Goal: Transaction & Acquisition: Purchase product/service

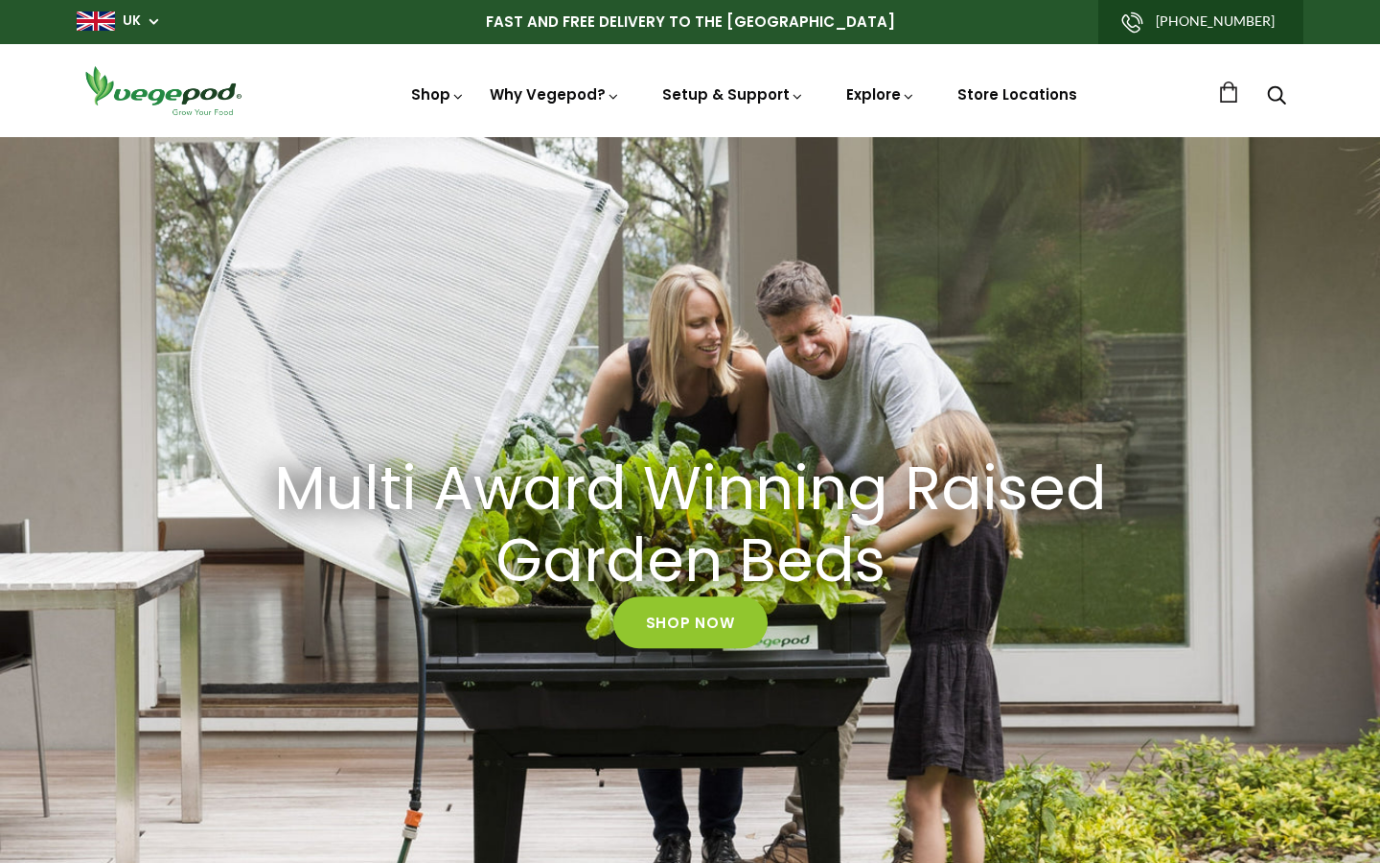
click at [724, 534] on h2 "Multi Award Winning Raised Garden Beds" at bounding box center [690, 525] width 863 height 144
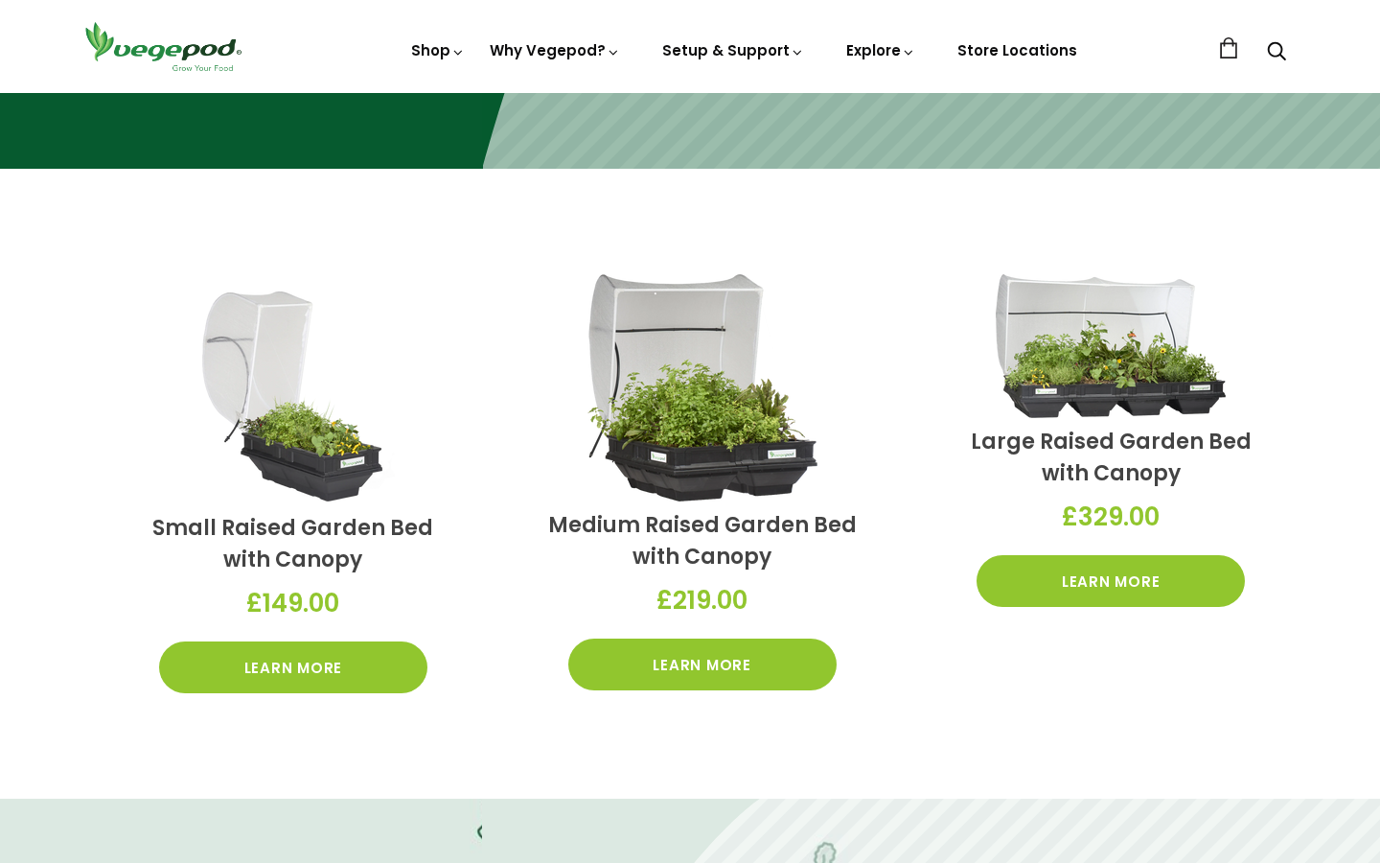
scroll to position [489, 0]
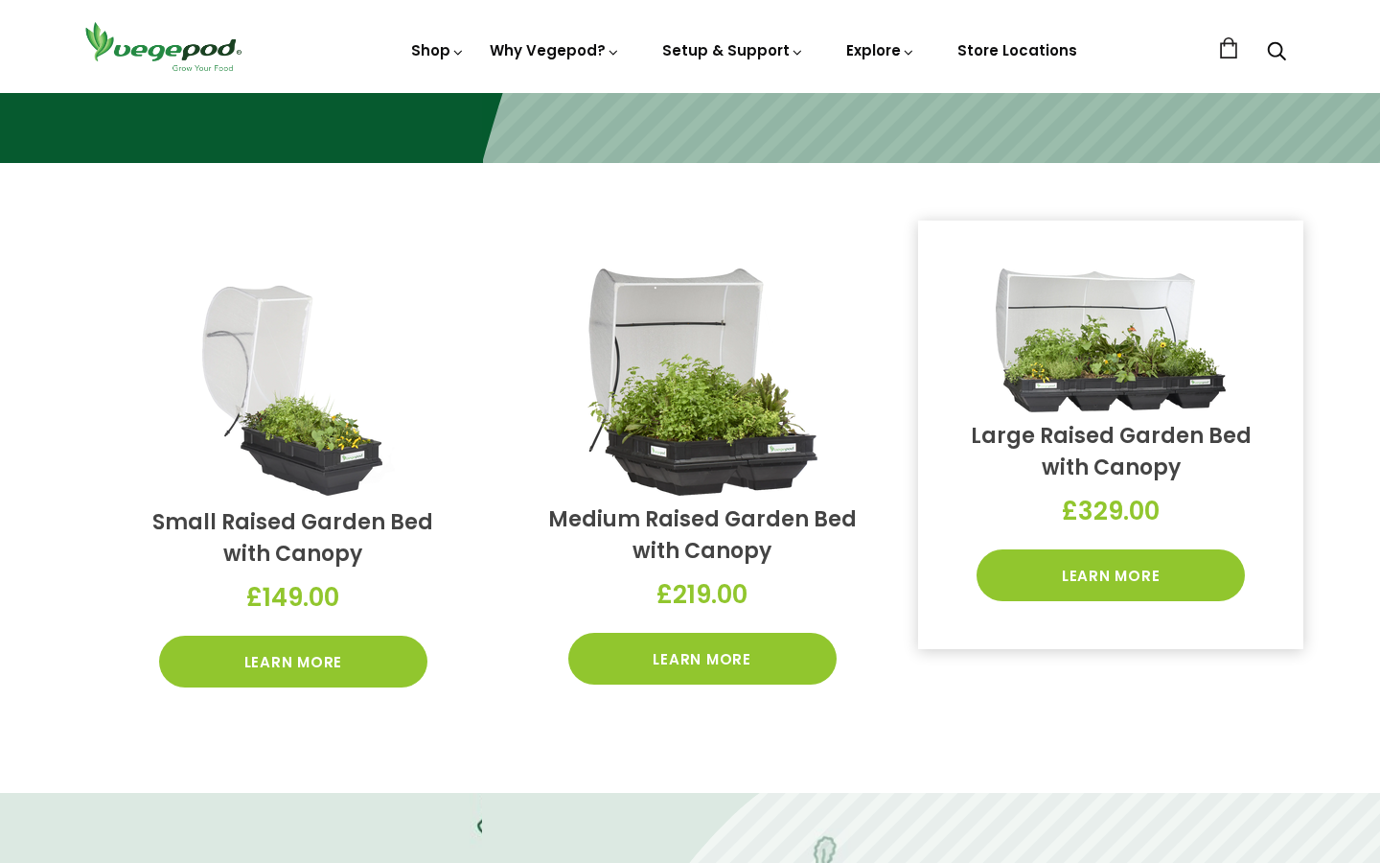
click at [1104, 428] on link "Large Raised Garden Bed with Canopy" at bounding box center [1111, 451] width 281 height 61
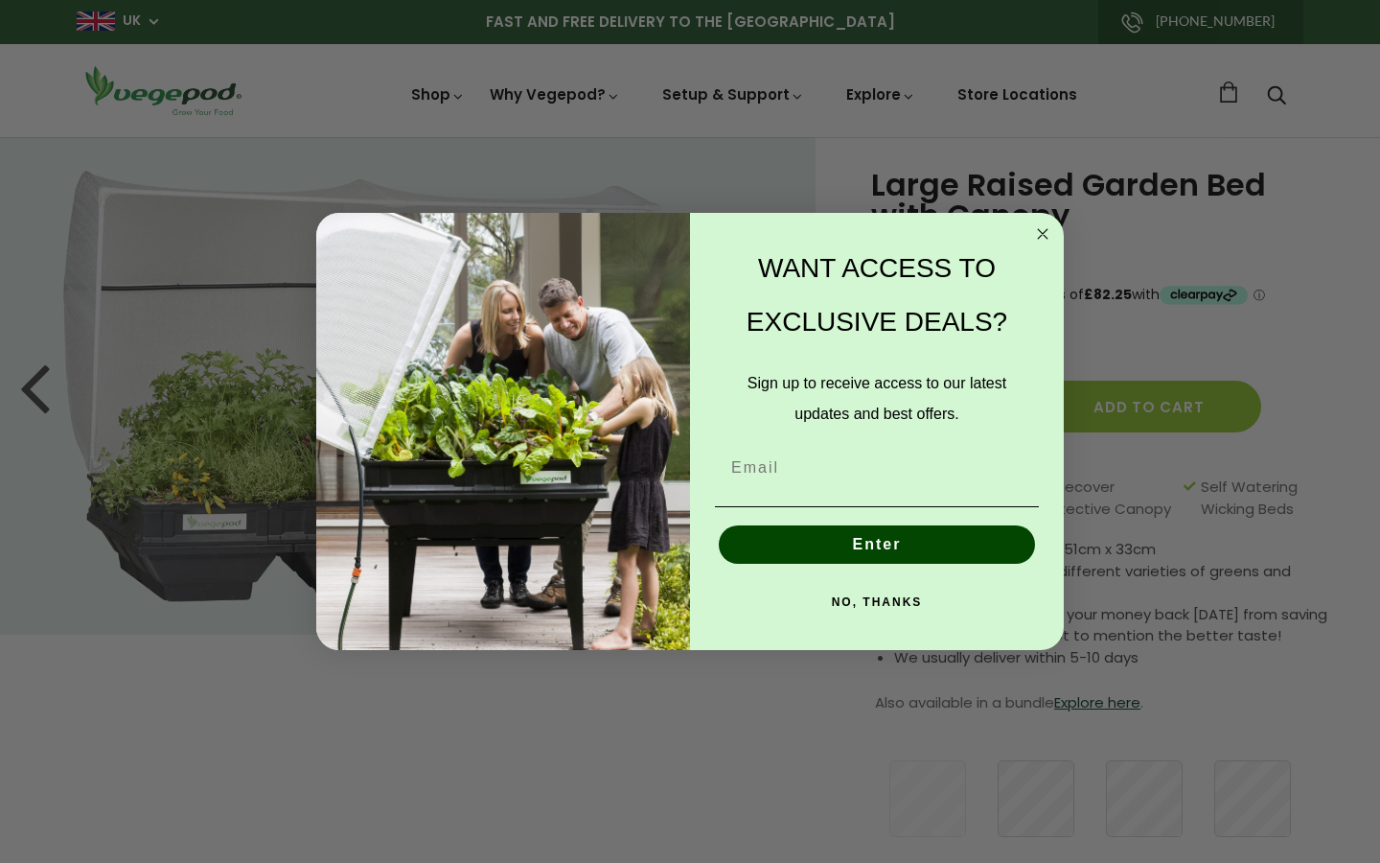
click at [1044, 235] on icon "Close dialog" at bounding box center [1043, 234] width 10 height 10
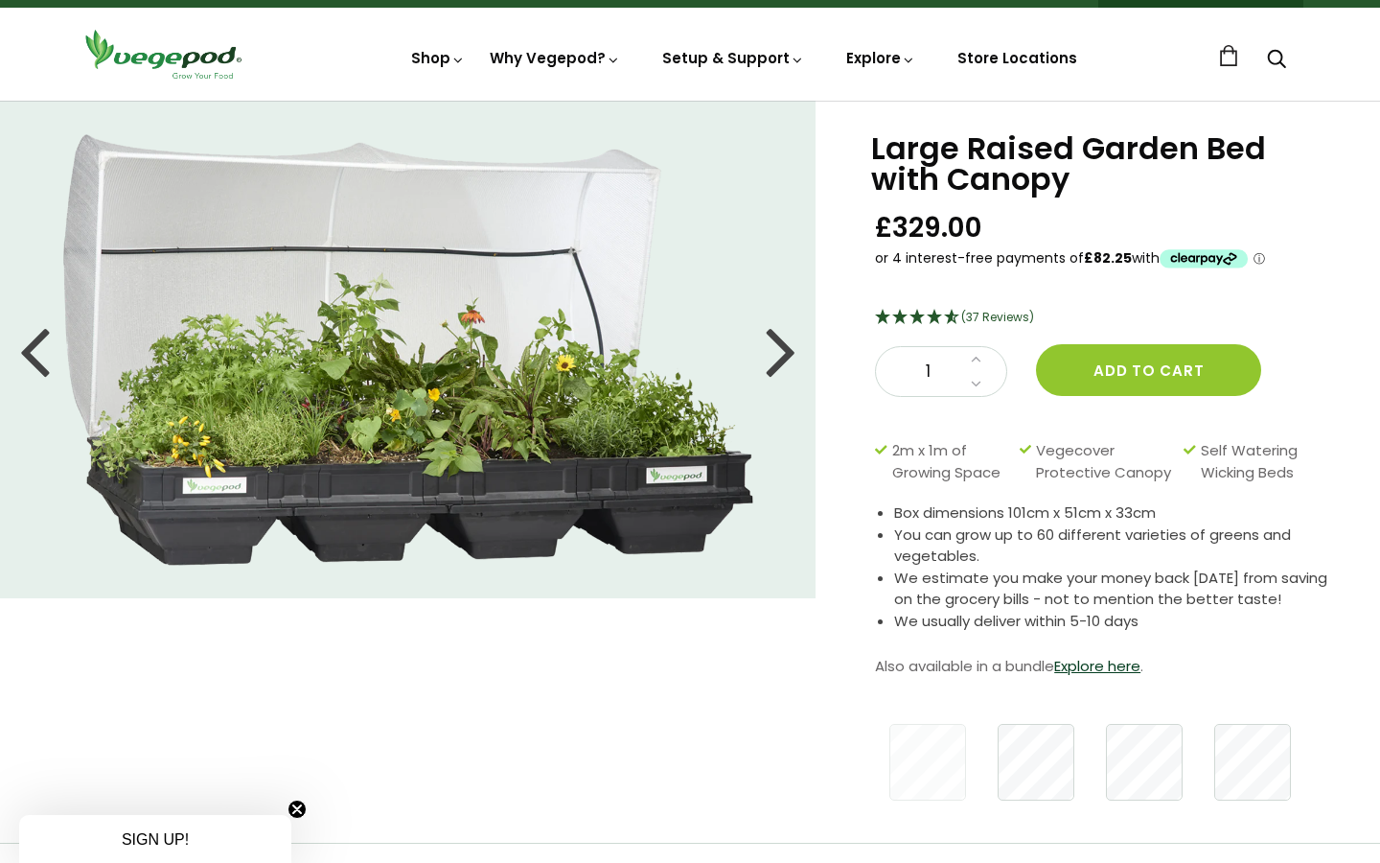
scroll to position [39, 0]
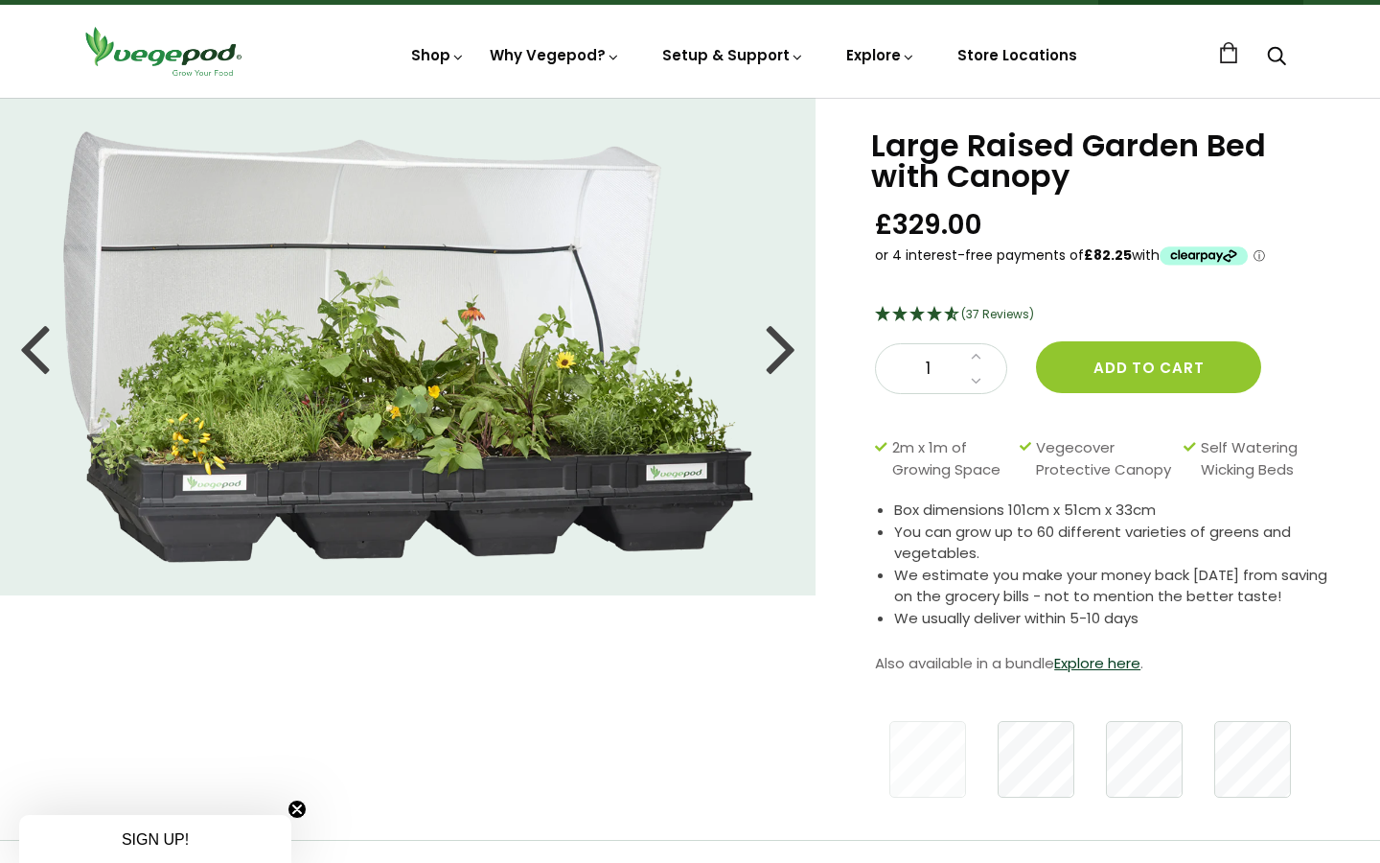
click at [512, 426] on img at bounding box center [408, 346] width 691 height 431
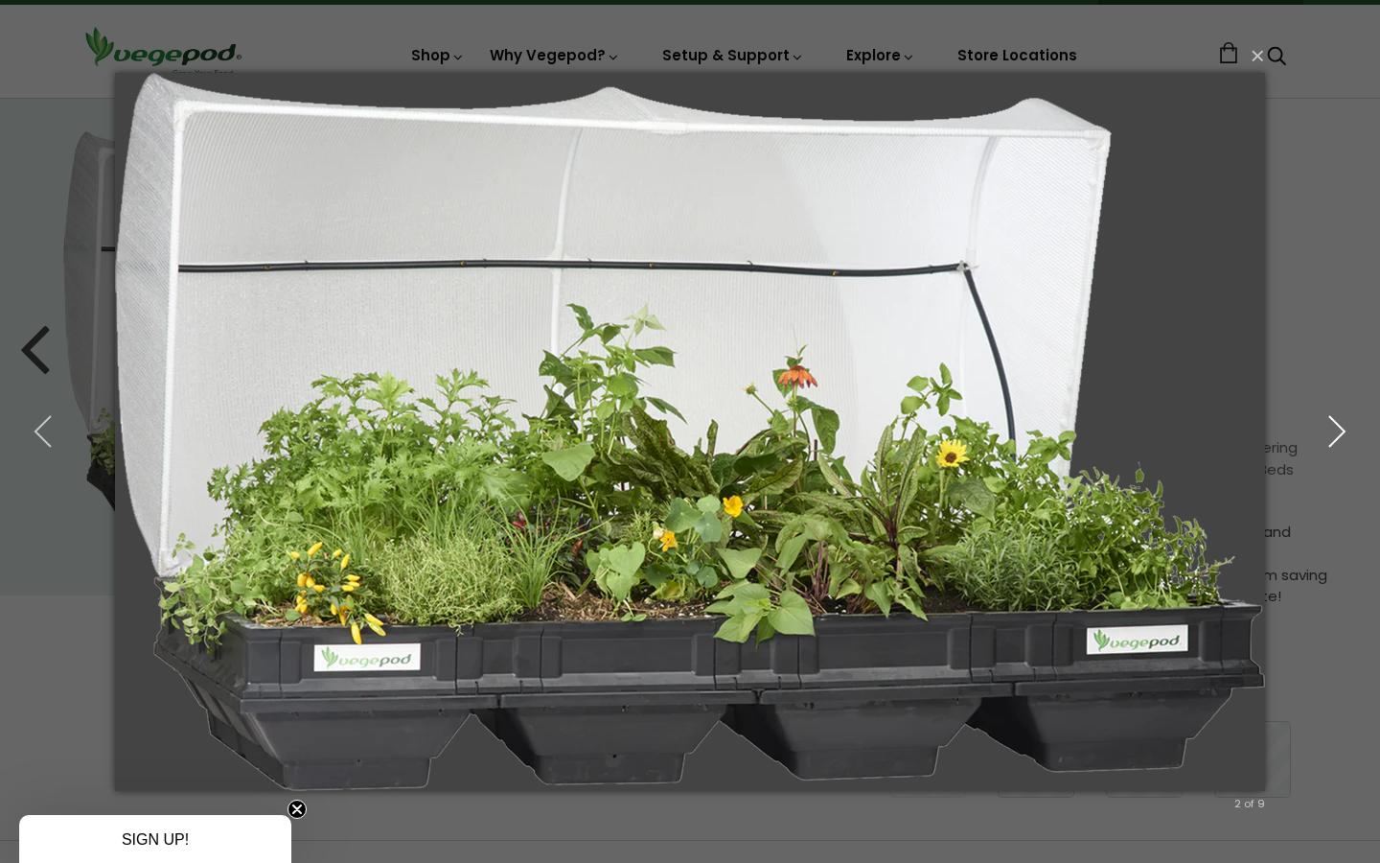
click at [1338, 431] on icon "button" at bounding box center [1337, 431] width 35 height 35
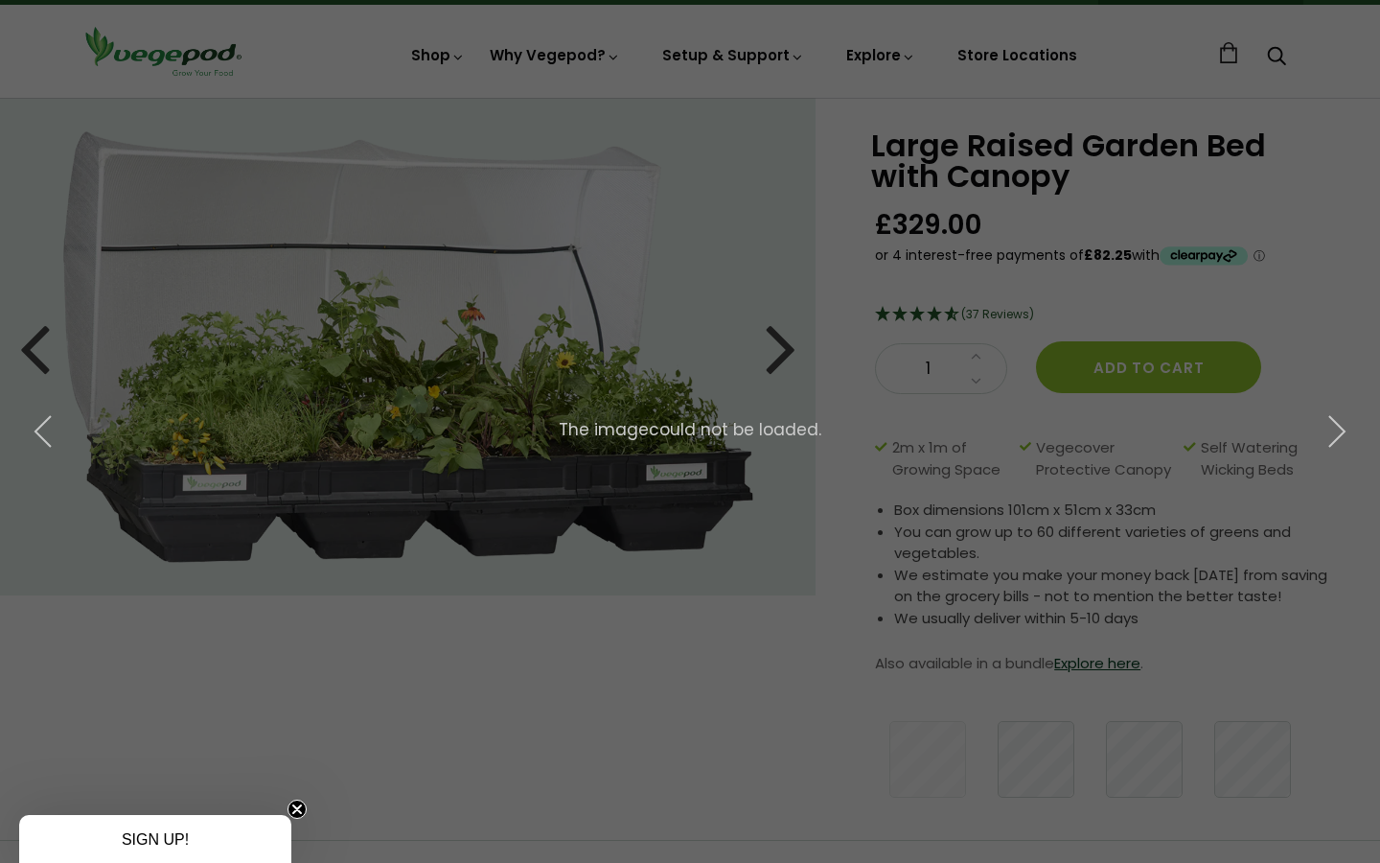
click at [799, 363] on div "× 3 of 9 The image could not be loaded." at bounding box center [690, 431] width 1380 height 863
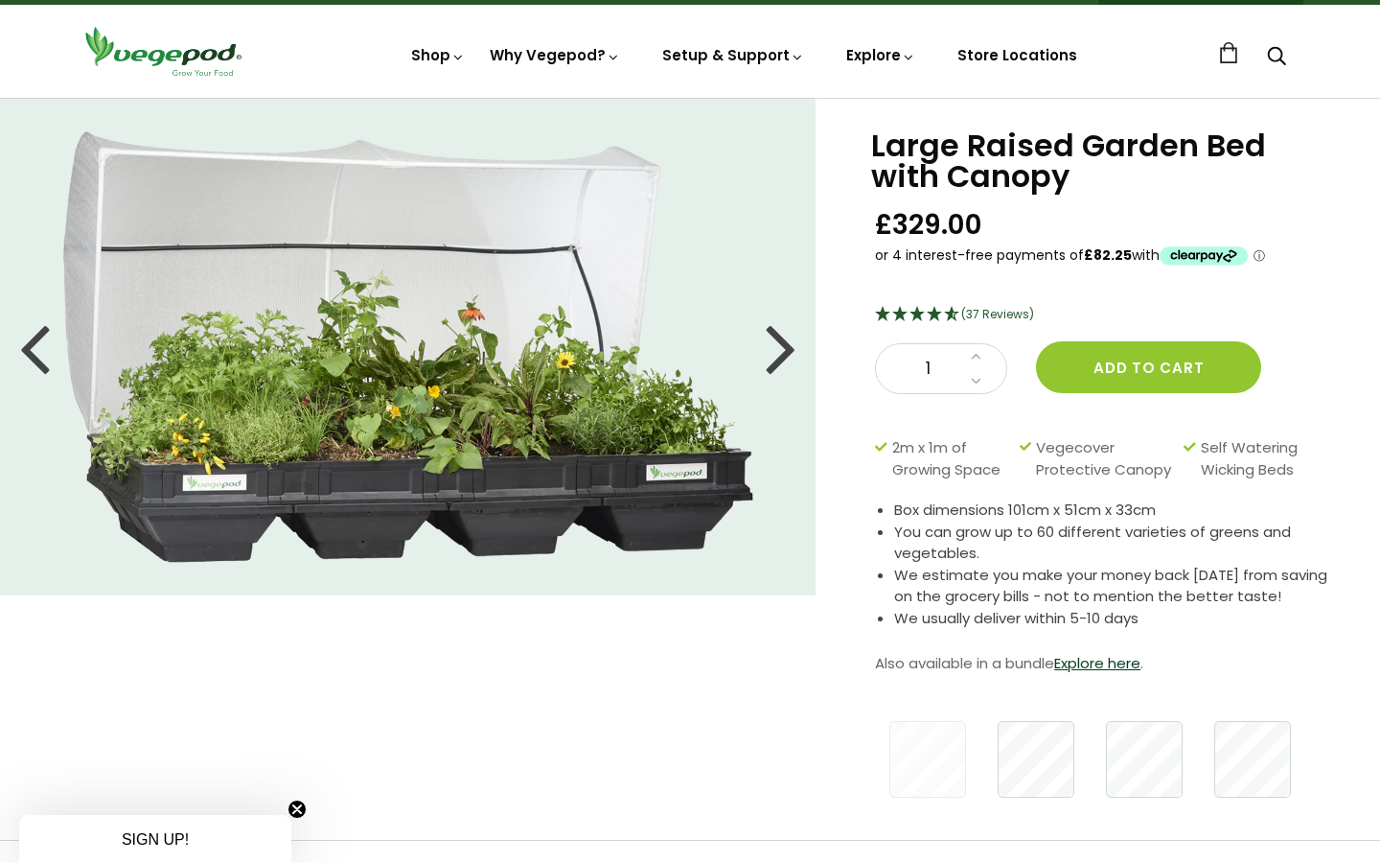
click at [791, 357] on div at bounding box center [781, 347] width 31 height 86
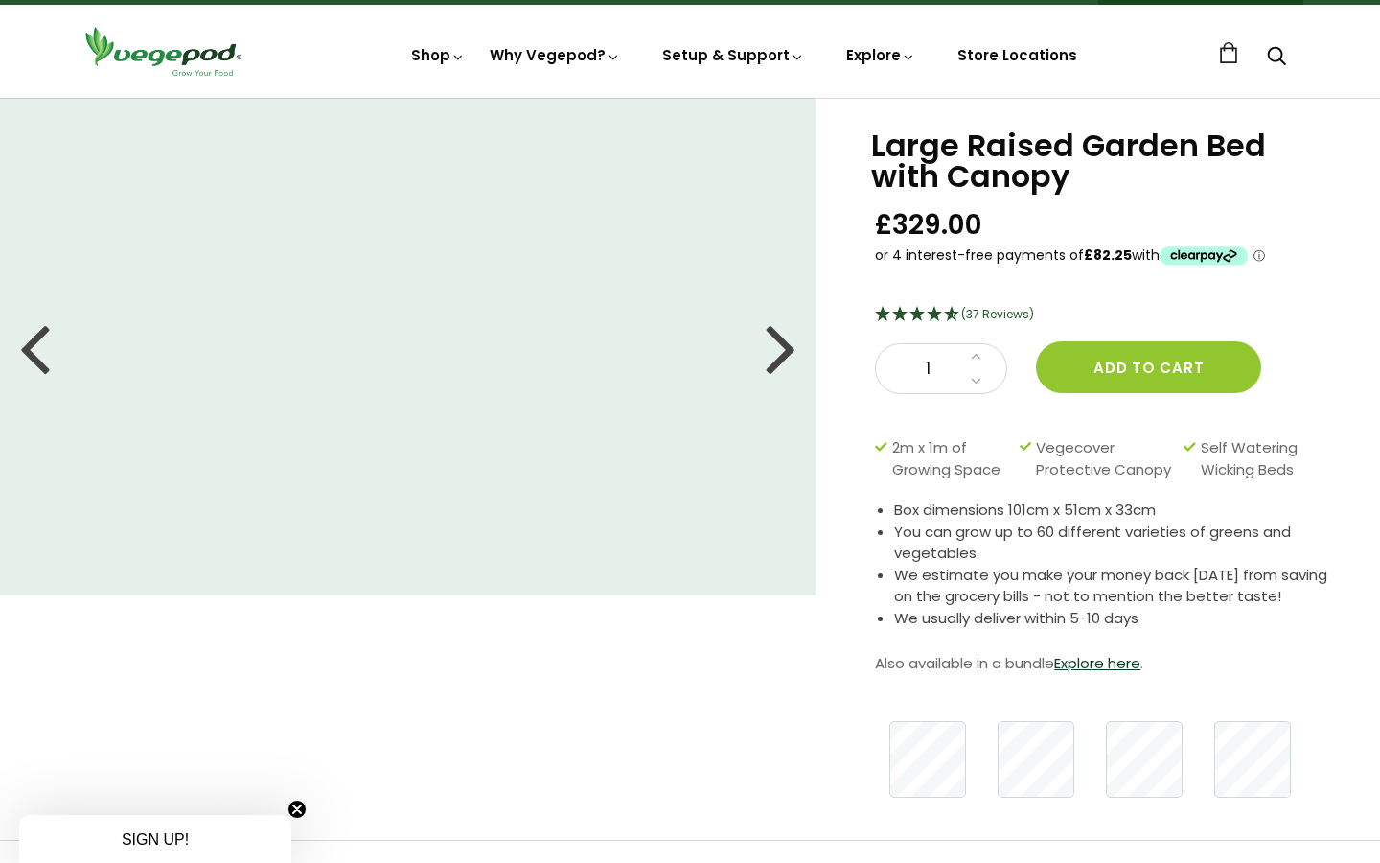
click at [791, 357] on div at bounding box center [781, 347] width 31 height 86
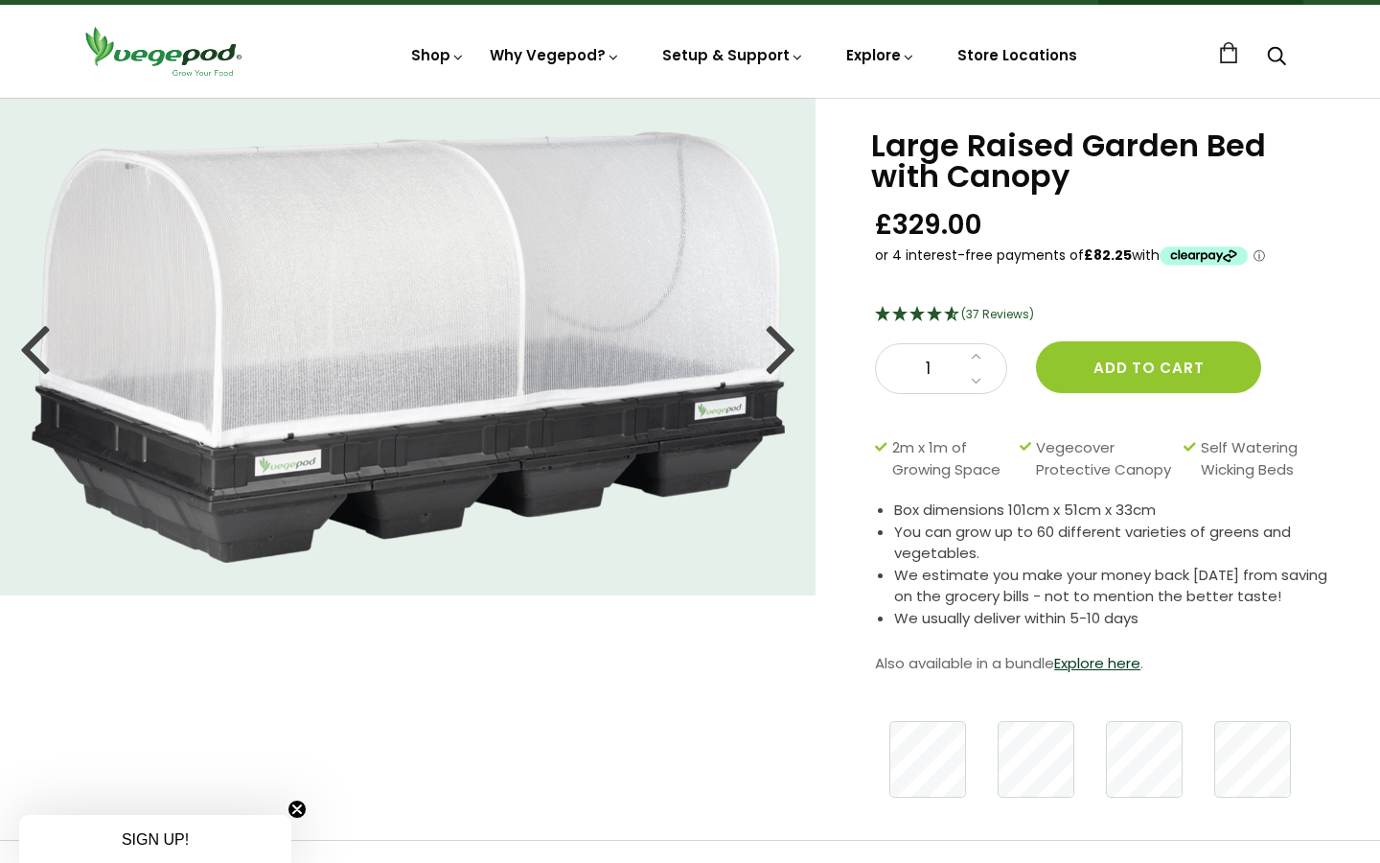
click at [791, 357] on div at bounding box center [781, 347] width 31 height 86
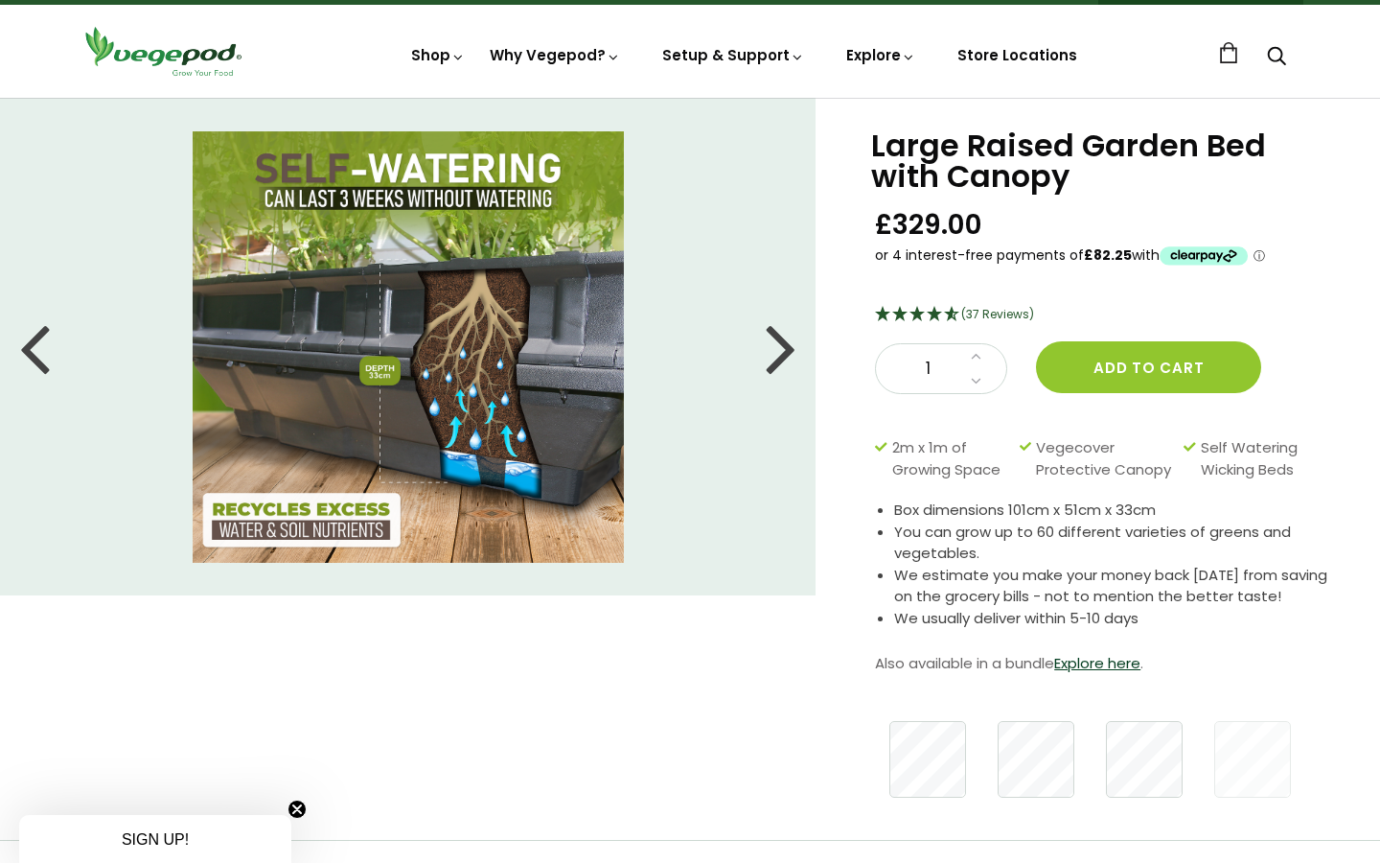
click at [791, 357] on div at bounding box center [781, 347] width 31 height 86
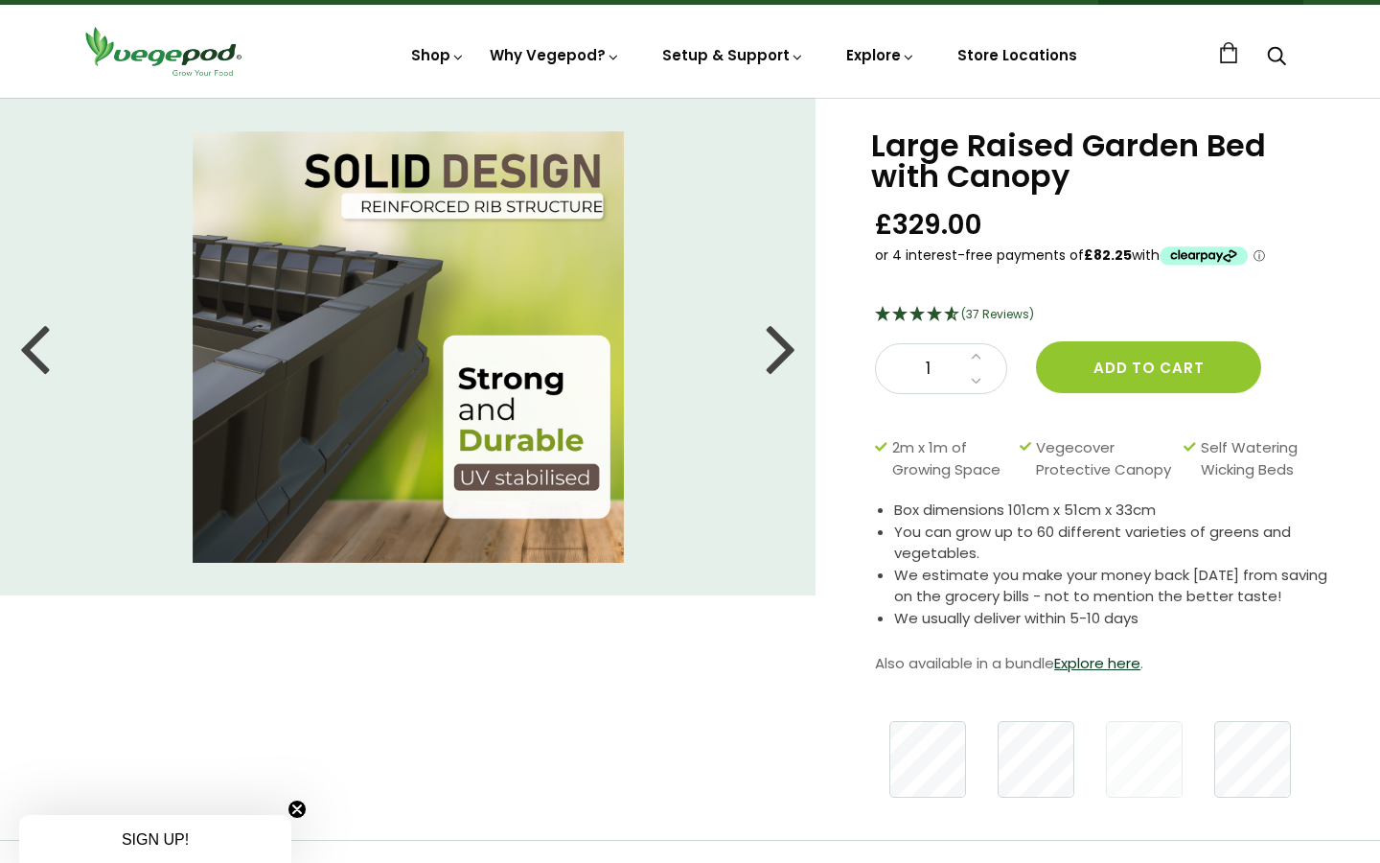
click at [791, 357] on div at bounding box center [781, 347] width 31 height 86
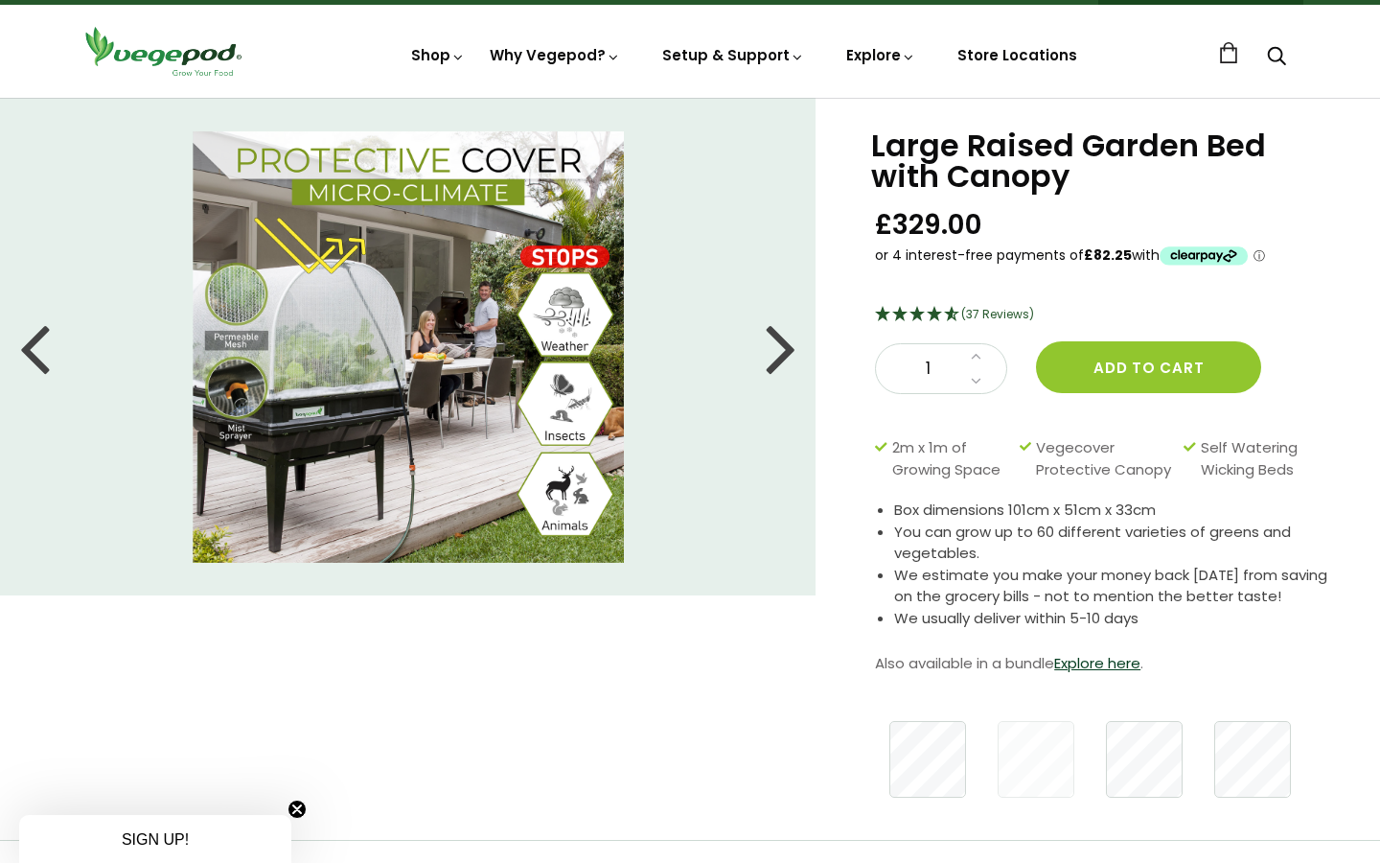
click at [791, 357] on div at bounding box center [781, 347] width 31 height 86
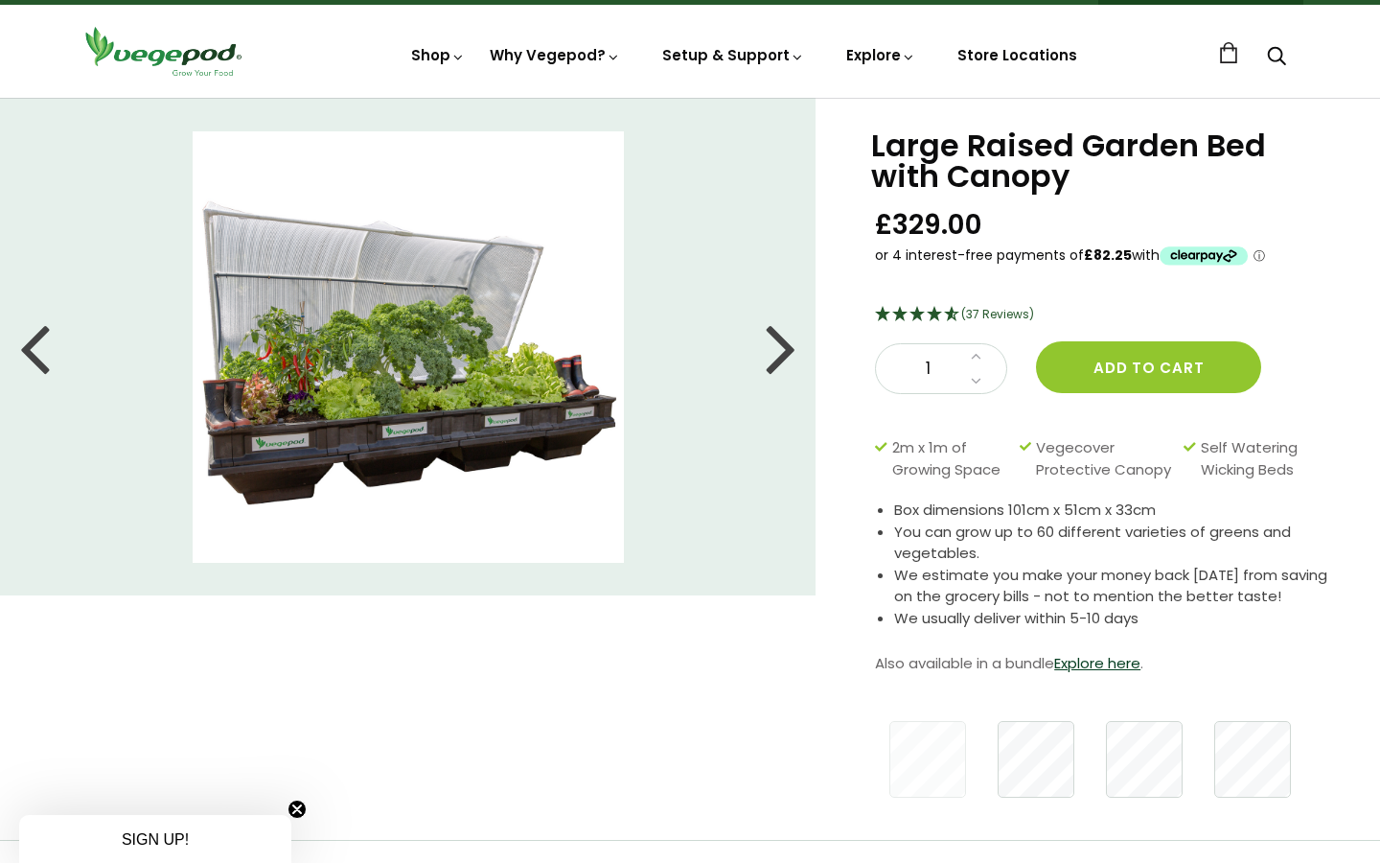
click at [791, 357] on div at bounding box center [781, 347] width 31 height 86
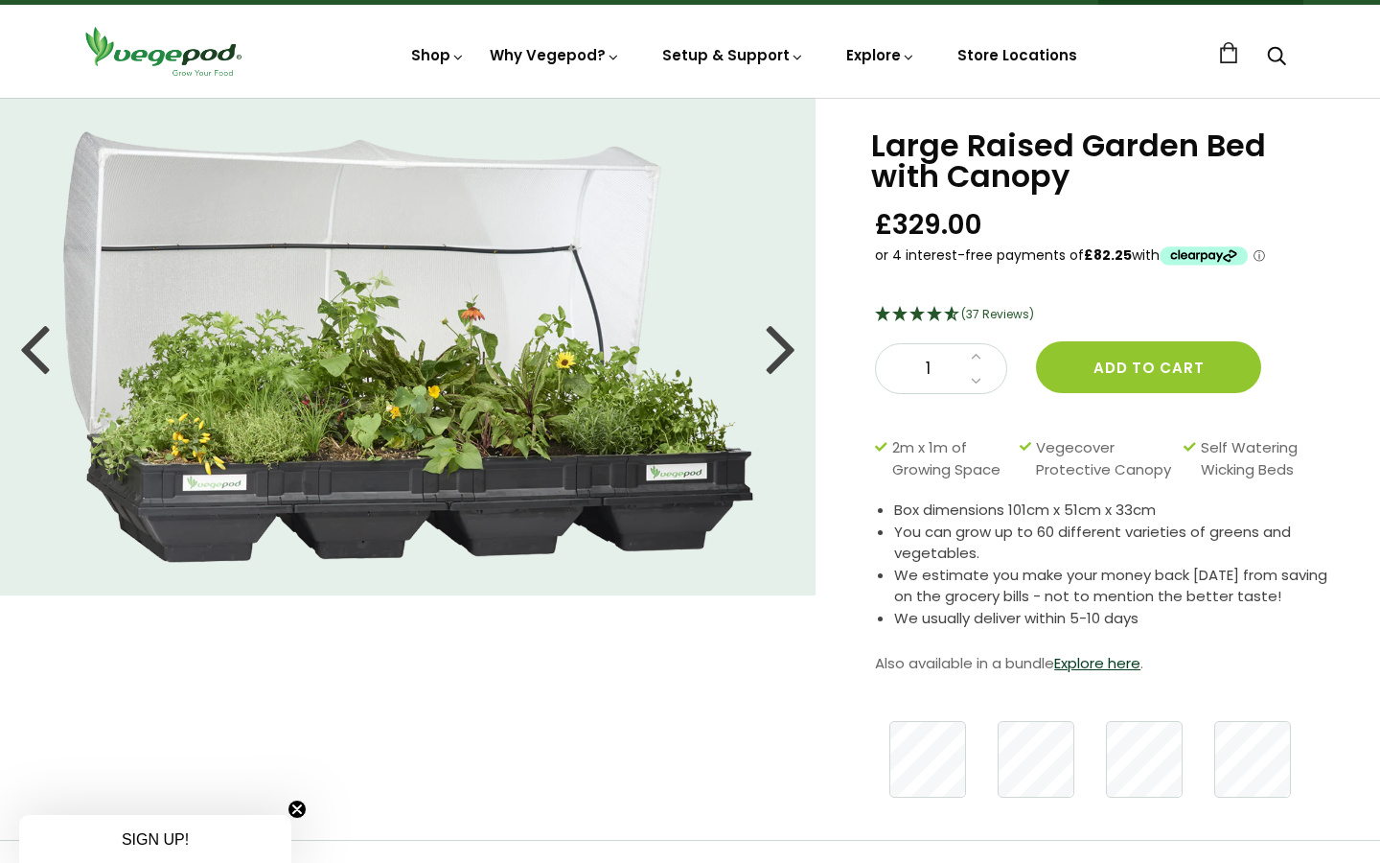
click at [791, 357] on div at bounding box center [781, 347] width 31 height 86
